Goal: Transaction & Acquisition: Download file/media

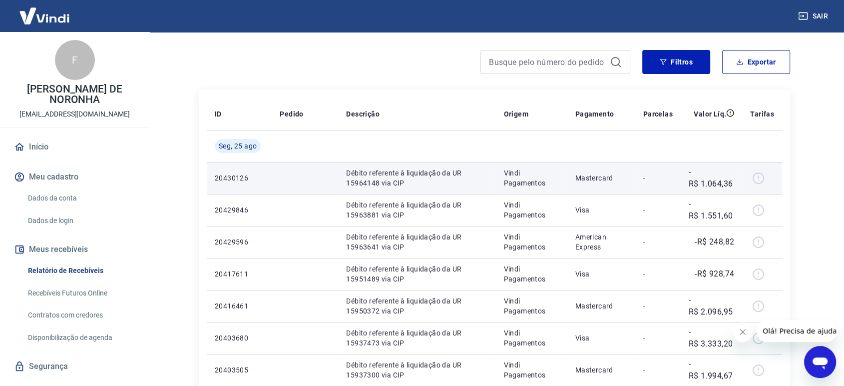
scroll to position [55, 0]
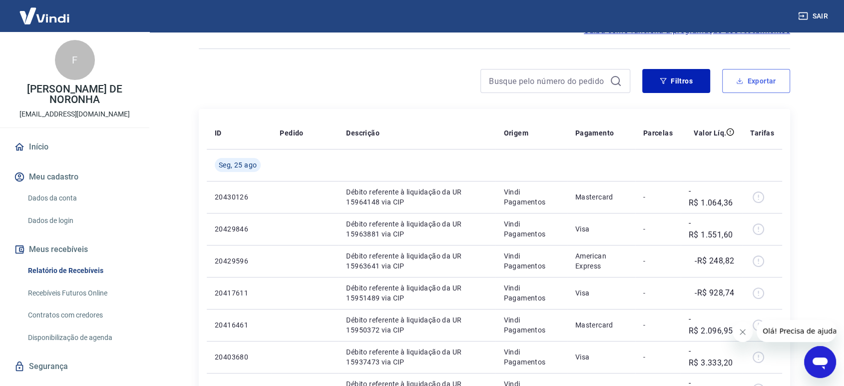
click at [756, 79] on button "Exportar" at bounding box center [756, 81] width 68 height 24
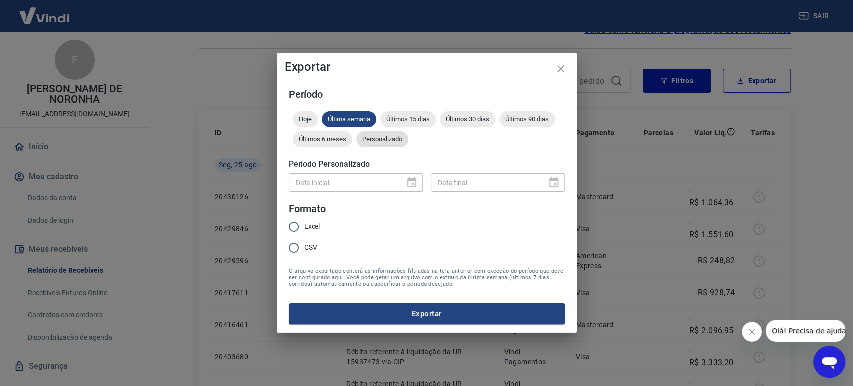
click at [393, 142] on span "Personalizado" at bounding box center [382, 138] width 52 height 7
type input "DD/MM/YYYY"
click at [318, 183] on input "DD/MM/YYYY" at bounding box center [343, 182] width 109 height 18
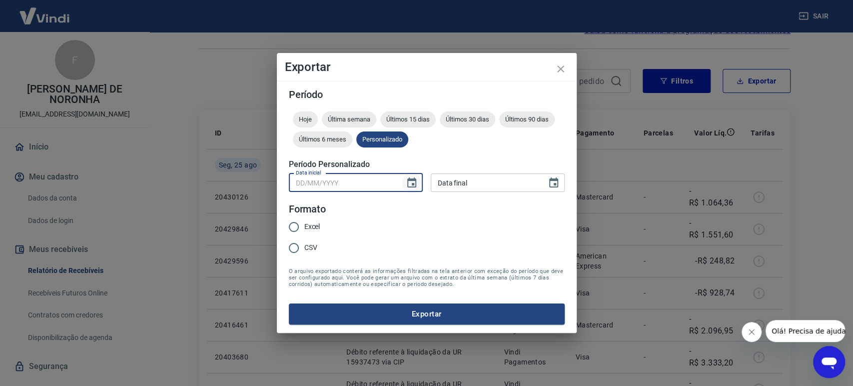
click at [418, 179] on button "Choose date" at bounding box center [412, 183] width 20 height 20
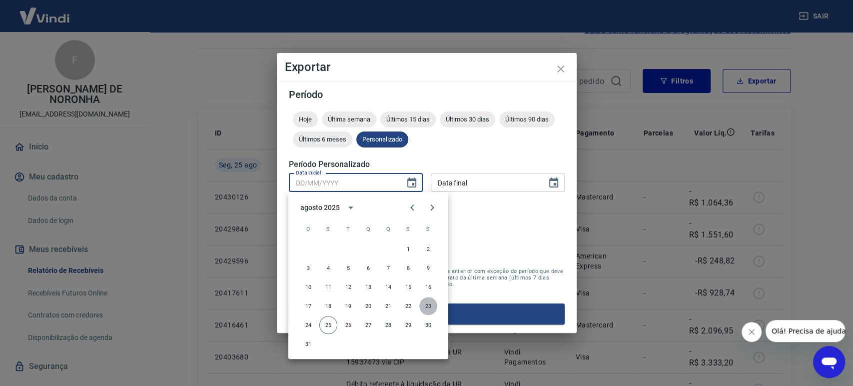
click at [429, 306] on button "23" at bounding box center [428, 306] width 18 height 18
type input "[DATE]"
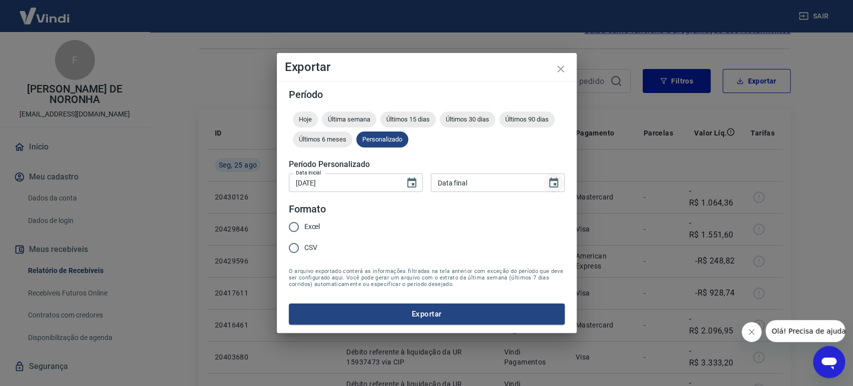
click at [556, 180] on icon "Choose date" at bounding box center [554, 183] width 12 height 12
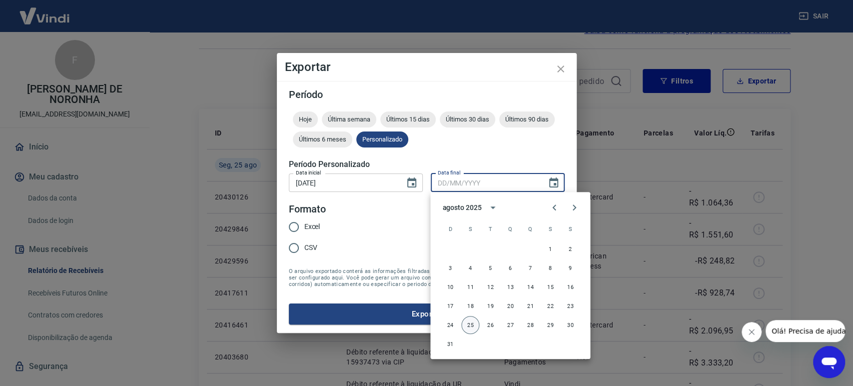
click at [469, 324] on button "25" at bounding box center [470, 325] width 18 height 18
type input "[DATE]"
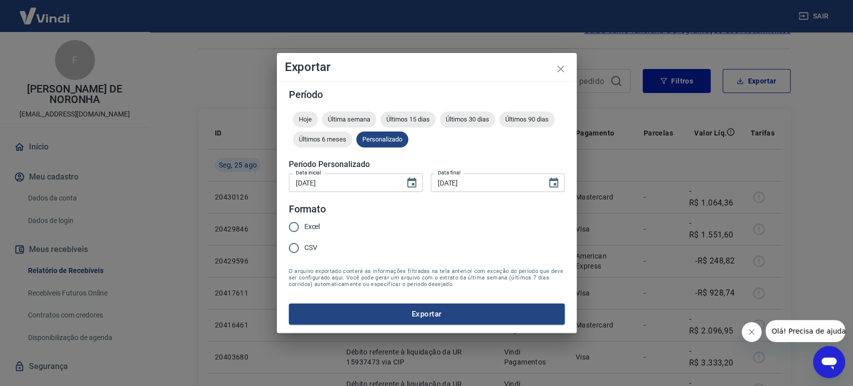
click at [296, 225] on input "Excel" at bounding box center [293, 226] width 21 height 21
radio input "true"
click at [398, 320] on button "Exportar" at bounding box center [427, 313] width 276 height 21
